Goal: Register for event/course

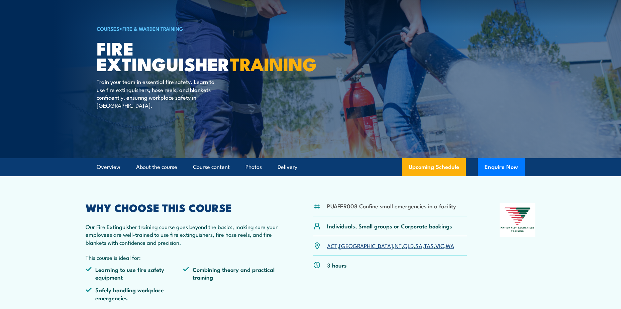
scroll to position [100, 0]
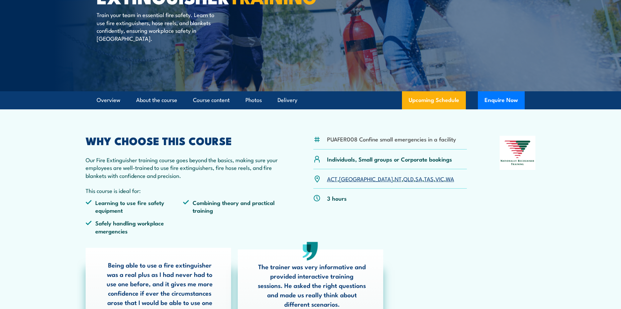
click at [403, 181] on link "QLD" at bounding box center [408, 179] width 10 height 8
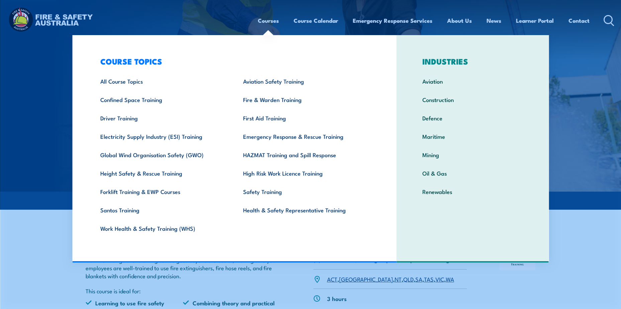
click at [266, 22] on link "Courses" at bounding box center [268, 21] width 21 height 18
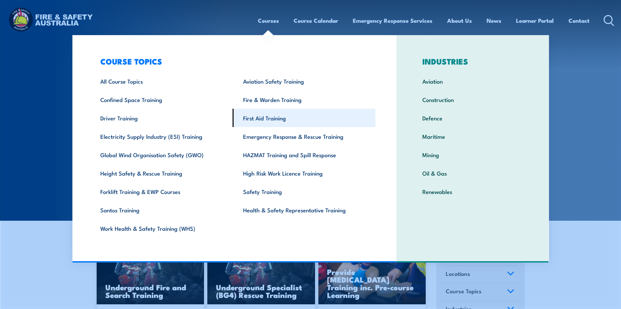
click at [256, 112] on link "First Aid Training" at bounding box center [304, 118] width 143 height 18
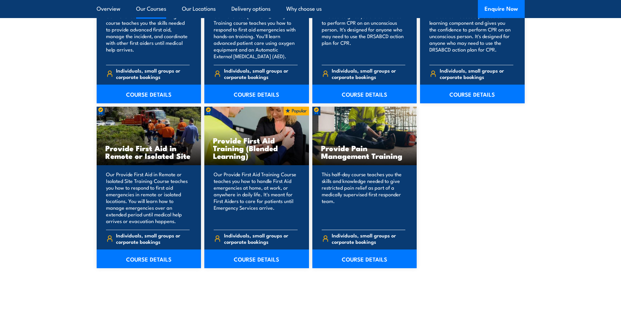
scroll to position [970, 0]
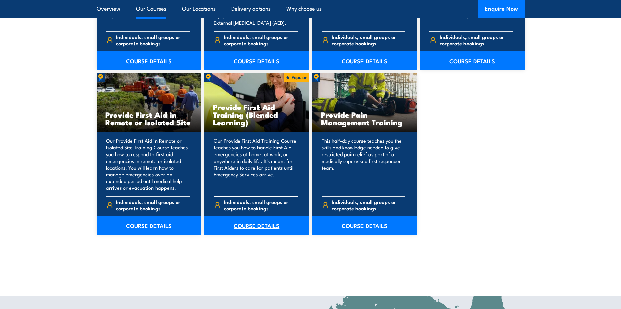
click at [263, 223] on link "COURSE DETAILS" at bounding box center [256, 225] width 105 height 19
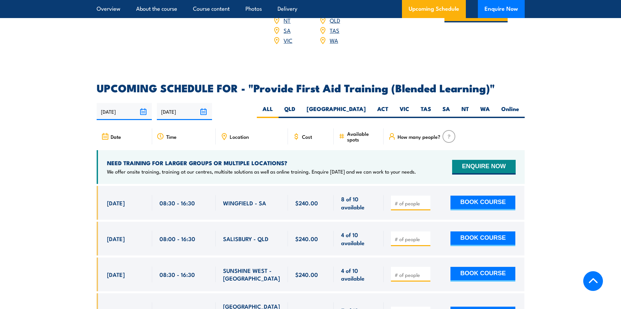
scroll to position [1304, 0]
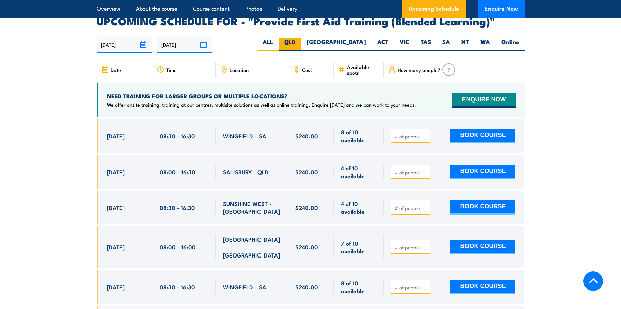
click at [301, 48] on label "QLD" at bounding box center [290, 44] width 22 height 13
click at [300, 42] on input "QLD" at bounding box center [297, 40] width 4 height 4
radio input "true"
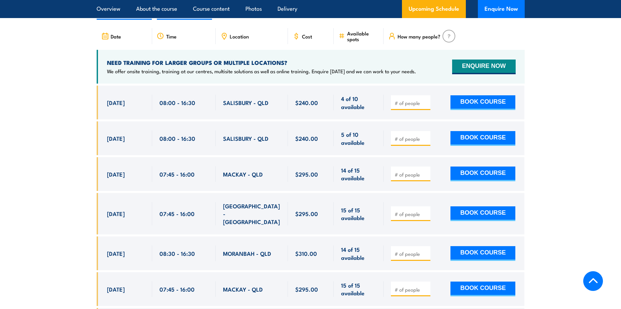
scroll to position [1304, 0]
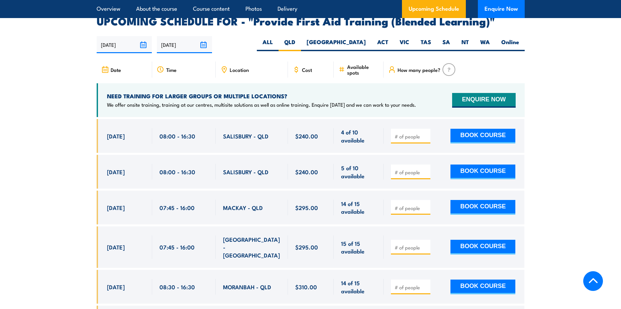
drag, startPoint x: 105, startPoint y: 207, endPoint x: 516, endPoint y: 220, distance: 411.8
click at [516, 220] on div "25 Sep, 2025, 07:45 - 07:45" at bounding box center [311, 208] width 428 height 34
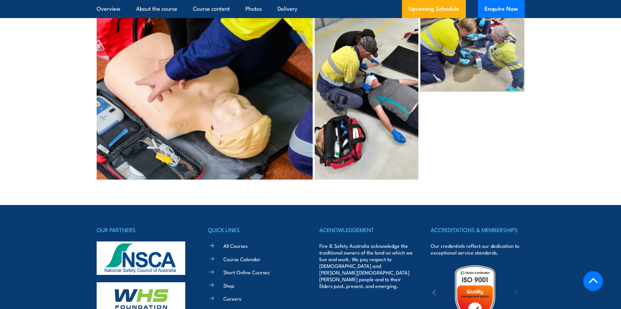
scroll to position [2466, 0]
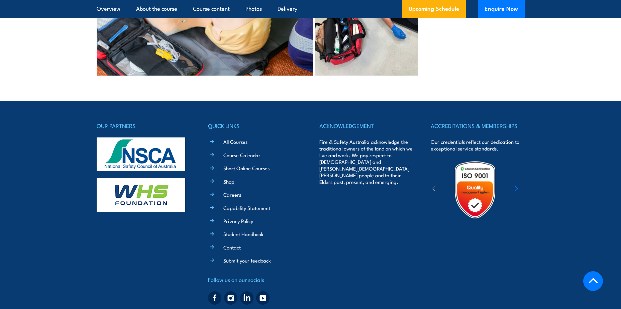
drag, startPoint x: 229, startPoint y: 229, endPoint x: 269, endPoint y: 214, distance: 42.7
click at [229, 244] on link "Contact" at bounding box center [231, 247] width 17 height 7
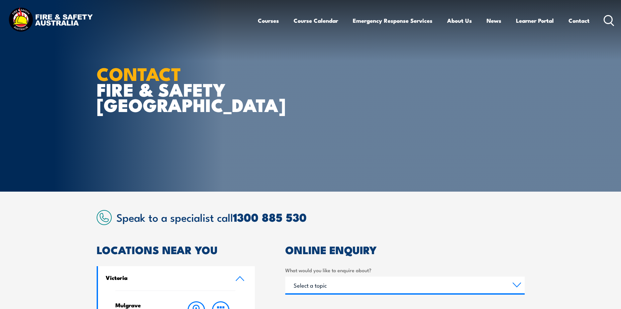
scroll to position [33, 0]
